Goal: Navigation & Orientation: Find specific page/section

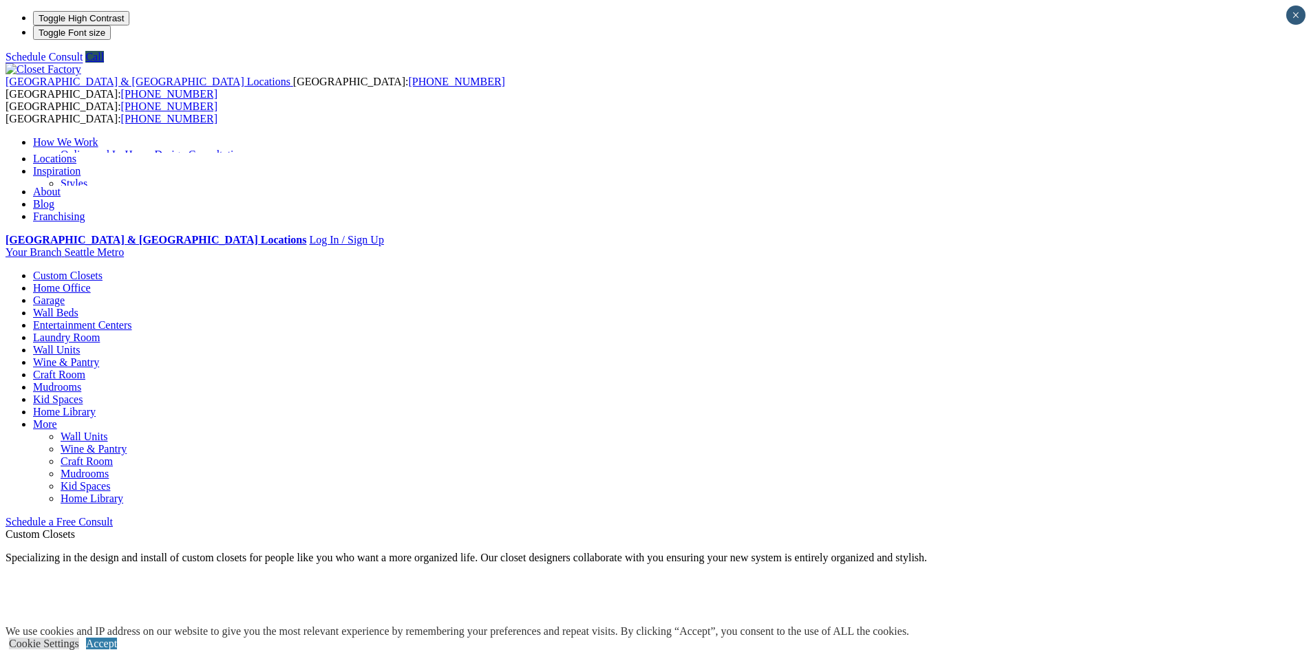
click at [942, 136] on div "How We Work Online and In-Home Design Consultations Design Process Build Instal…" at bounding box center [656, 179] width 1300 height 87
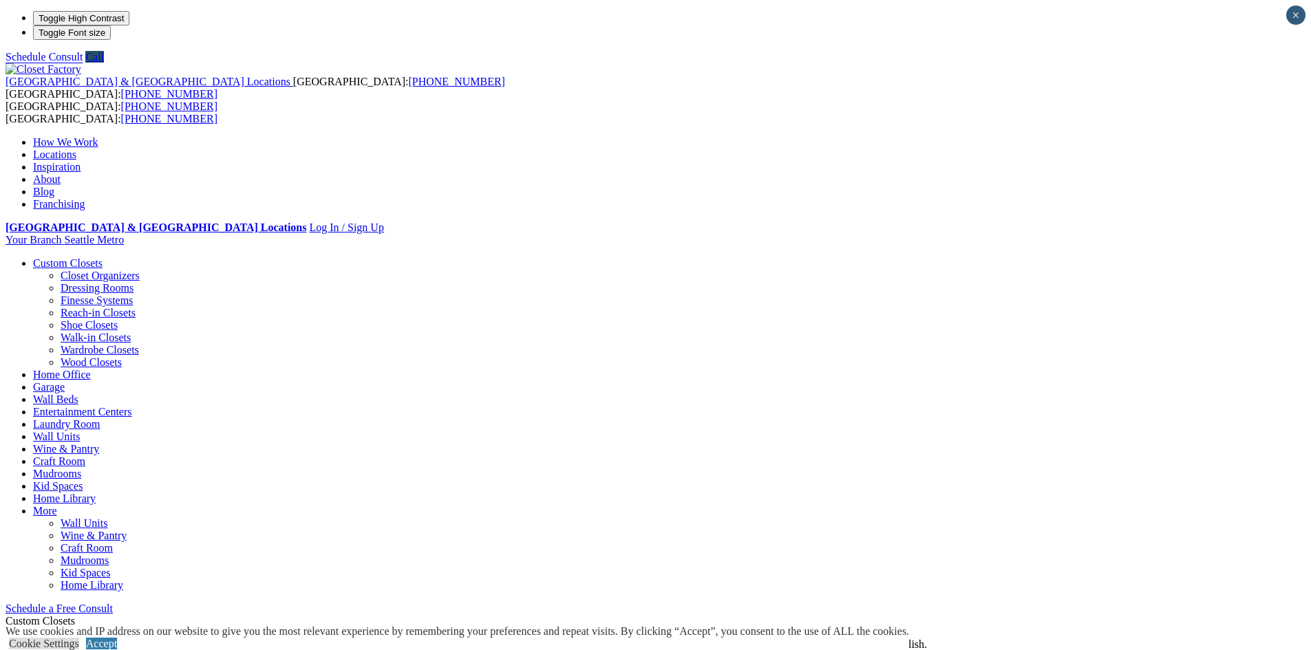
click at [120, 307] on link "Reach-in Closets" at bounding box center [98, 313] width 75 height 12
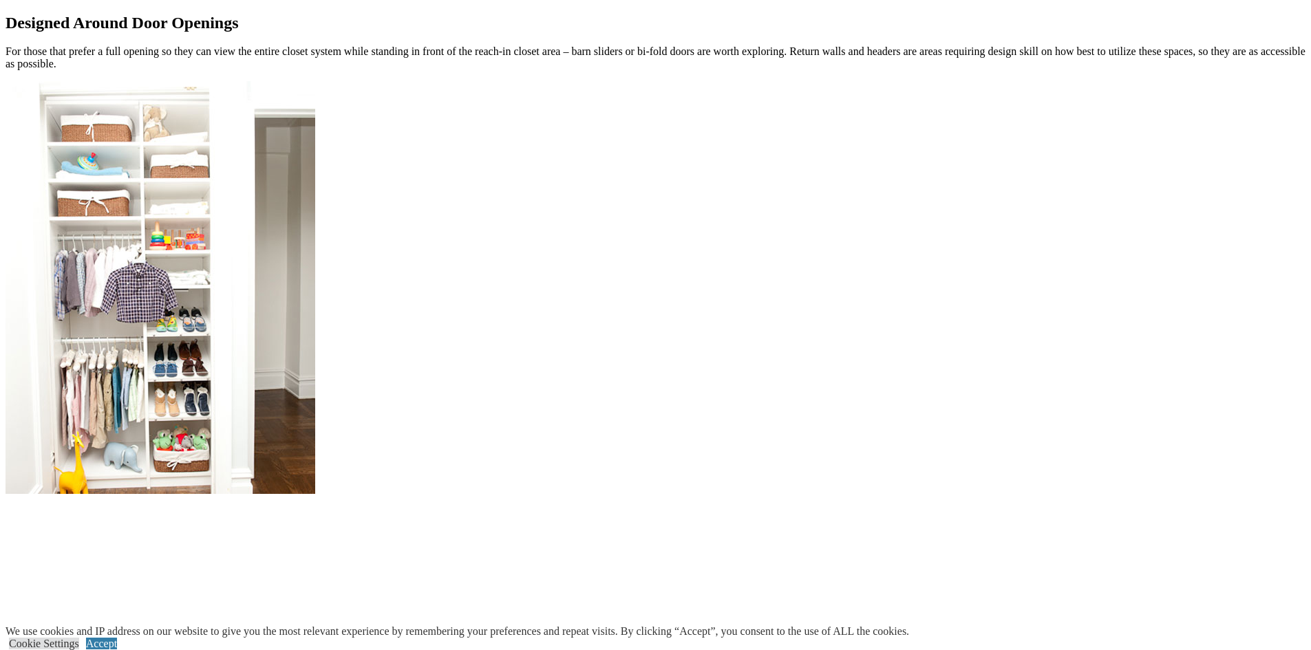
scroll to position [1376, 0]
